Goal: Information Seeking & Learning: Learn about a topic

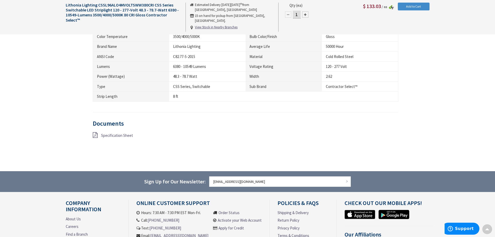
scroll to position [441, 0]
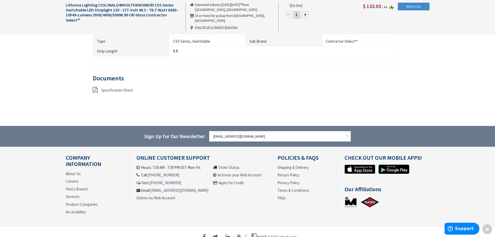
click at [110, 90] on span "Specification Sheet" at bounding box center [117, 90] width 32 height 5
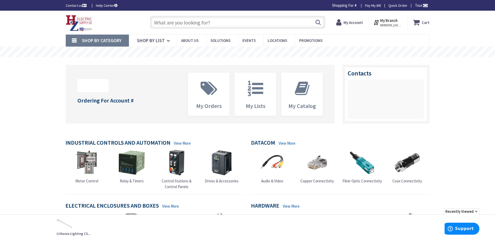
type input "[GEOGRAPHIC_DATA], [GEOGRAPHIC_DATA], [GEOGRAPHIC_DATA]"
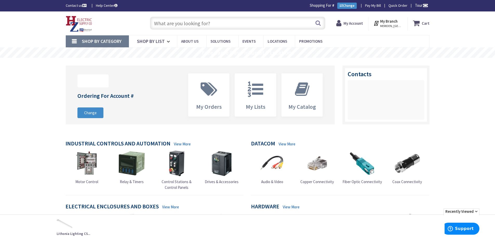
click at [170, 25] on input "text" at bounding box center [237, 23] width 175 height 13
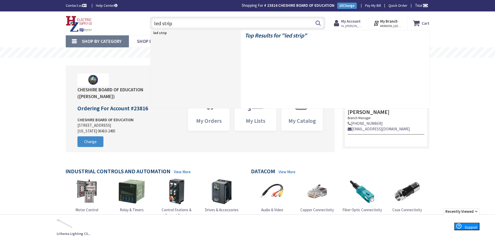
type input "led strip"
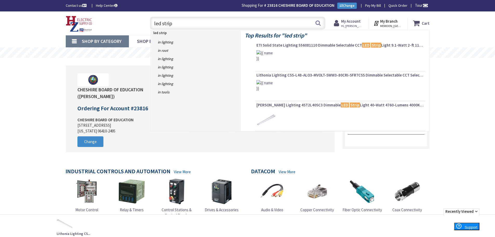
click at [169, 32] on p "led strip" at bounding box center [196, 32] width 90 height 5
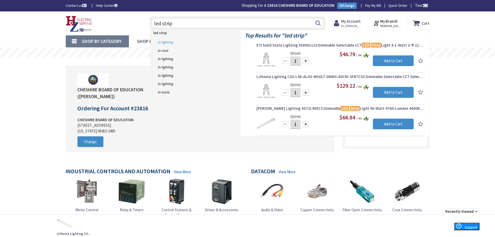
click at [167, 44] on link "in Lighting" at bounding box center [196, 42] width 90 height 8
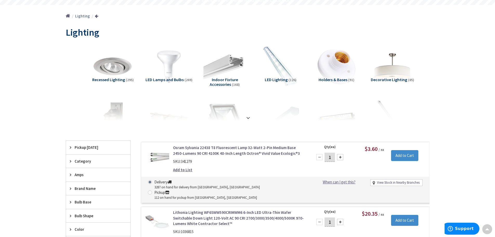
scroll to position [78, 0]
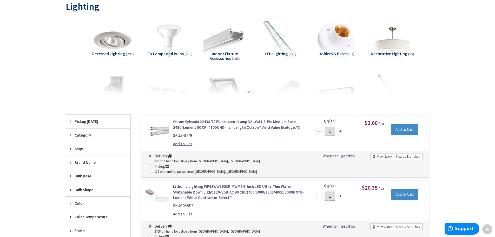
click at [246, 93] on strong at bounding box center [248, 92] width 6 height 6
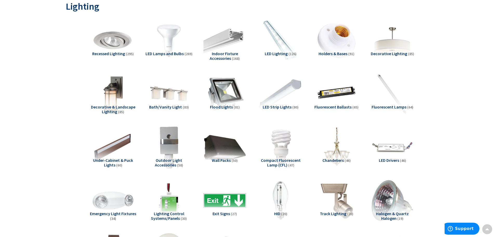
click at [290, 95] on img at bounding box center [280, 93] width 47 height 47
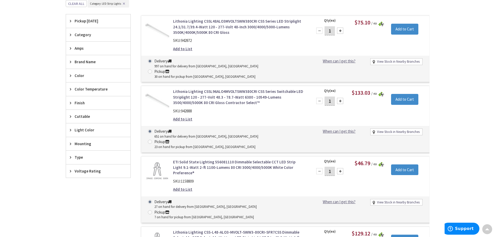
scroll to position [587, 0]
click at [225, 89] on link "Lithonia Lighting CSSL96ALO4MVOLTSWW380CRI CSS Series Switchable LED Striplight…" at bounding box center [239, 97] width 132 height 17
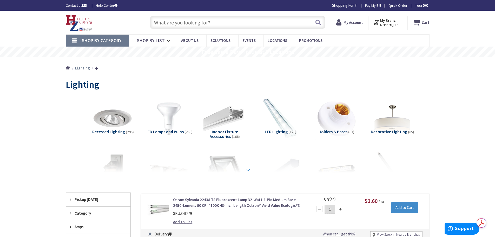
click at [297, 168] on div at bounding box center [248, 158] width 338 height 29
click at [245, 170] on strong at bounding box center [248, 170] width 6 height 6
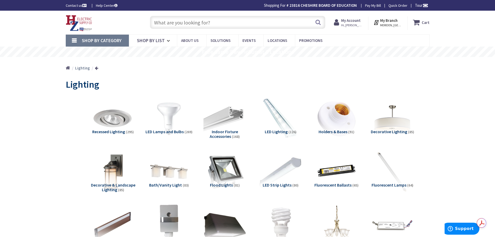
click at [280, 166] on img at bounding box center [280, 171] width 47 height 47
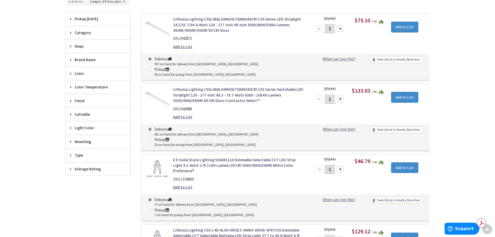
scroll to position [587, 0]
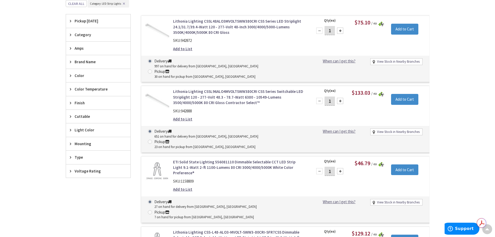
click at [71, 62] on icon at bounding box center [72, 62] width 4 height 4
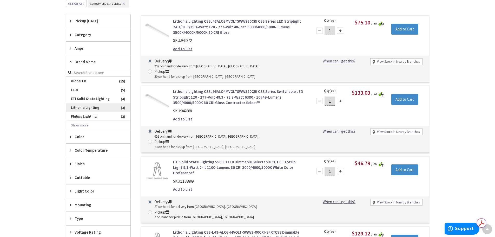
click at [79, 108] on span "Lithonia Lighting" at bounding box center [98, 107] width 64 height 9
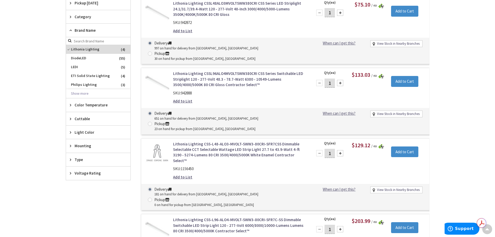
scroll to position [373, 0]
